Goal: Transaction & Acquisition: Purchase product/service

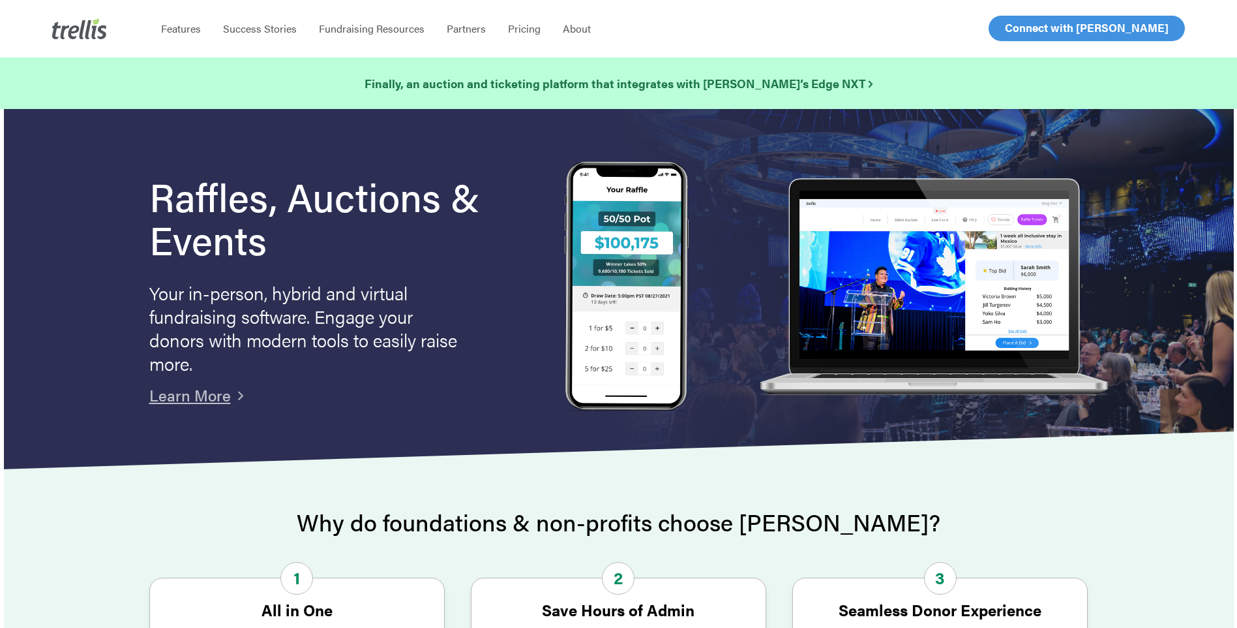
click at [1012, 36] on link "Log In" at bounding box center [1020, 28] width 51 height 24
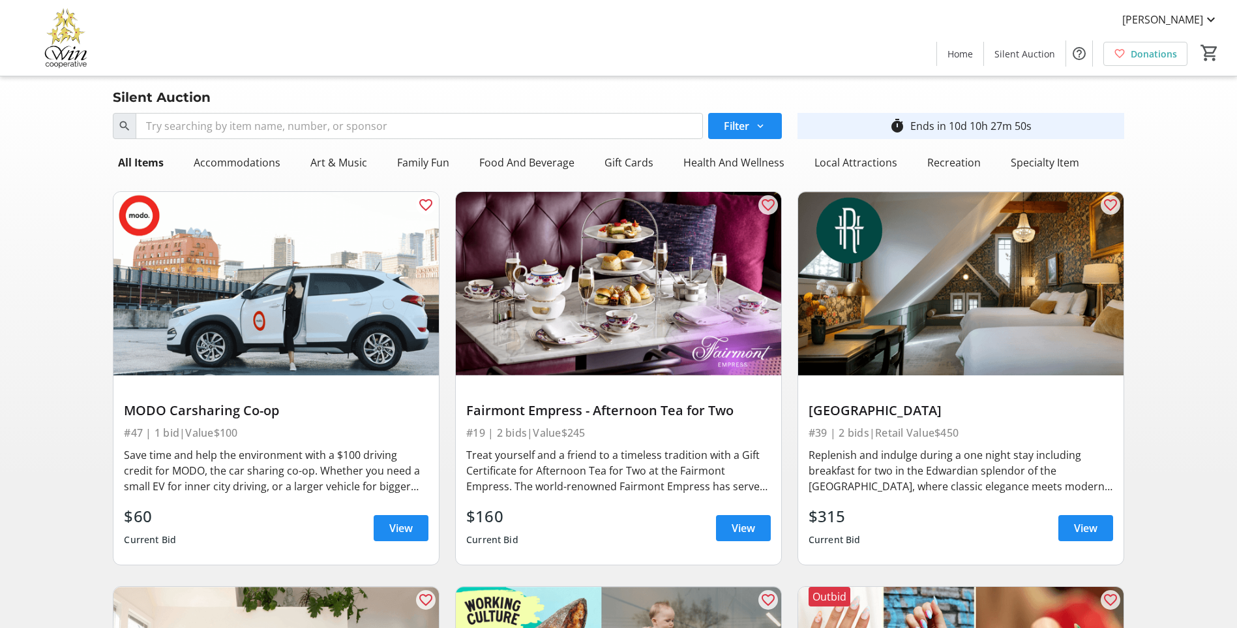
drag, startPoint x: 25, startPoint y: 244, endPoint x: 47, endPoint y: 243, distance: 21.6
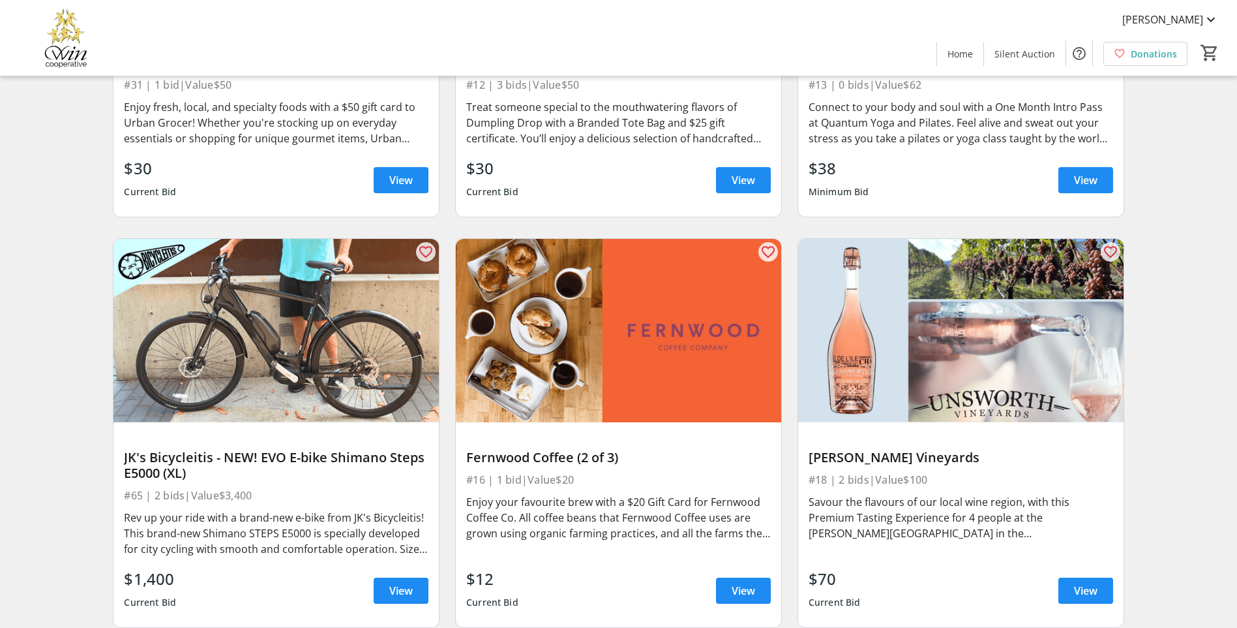
scroll to position [3600, 0]
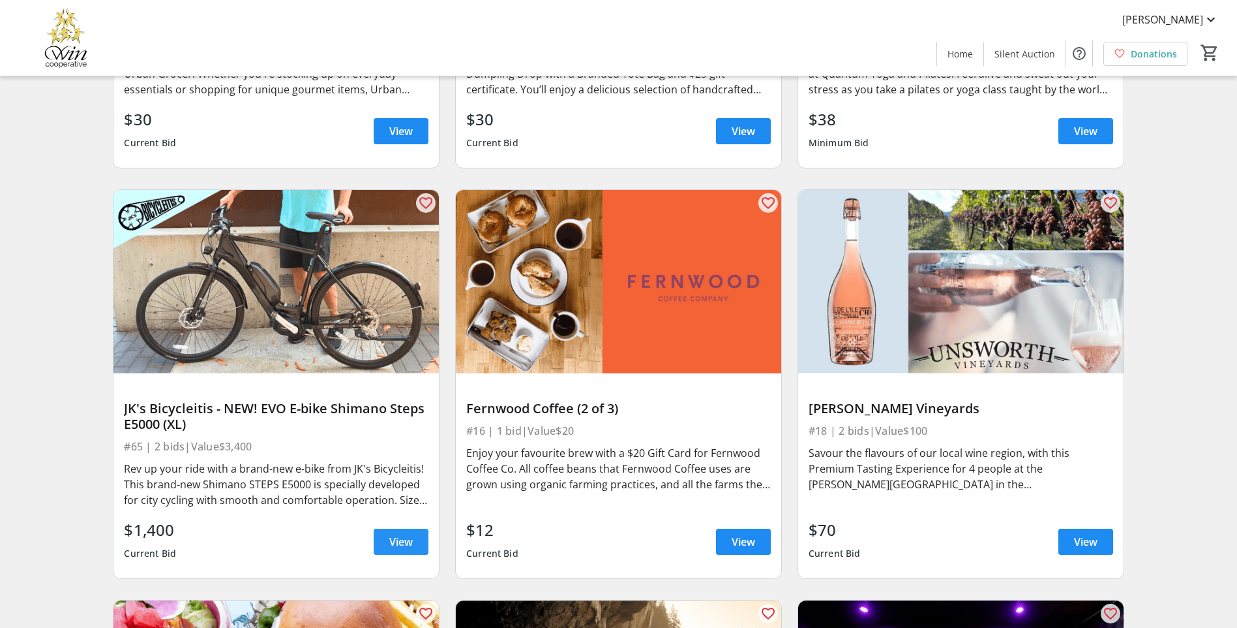
click at [385, 532] on span at bounding box center [401, 541] width 55 height 31
